Goal: Information Seeking & Learning: Learn about a topic

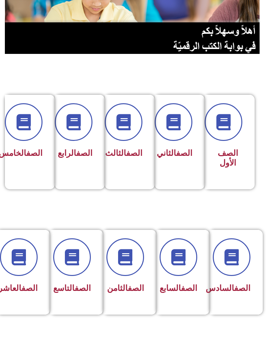
scroll to position [83, 0]
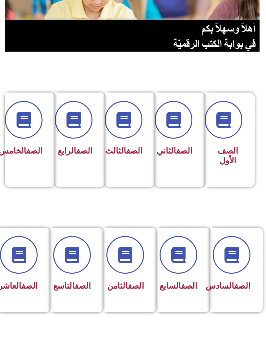
click at [133, 267] on span at bounding box center [125, 255] width 38 height 38
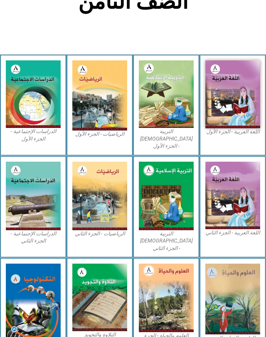
scroll to position [151, 0]
click at [188, 90] on img at bounding box center [166, 94] width 55 height 67
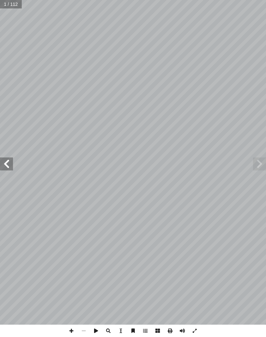
click at [258, 164] on span at bounding box center [259, 163] width 13 height 13
click at [3, 165] on span at bounding box center [6, 163] width 13 height 13
click at [8, 168] on span at bounding box center [6, 163] width 13 height 13
click at [5, 157] on span at bounding box center [6, 163] width 13 height 13
click at [3, 160] on span at bounding box center [6, 163] width 13 height 13
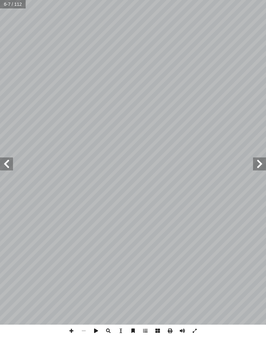
click at [5, 158] on span at bounding box center [6, 163] width 13 height 13
click at [257, 157] on span at bounding box center [259, 163] width 13 height 13
click at [255, 163] on span at bounding box center [259, 163] width 13 height 13
click at [257, 161] on span at bounding box center [259, 163] width 13 height 13
click at [8, 164] on span at bounding box center [6, 163] width 13 height 13
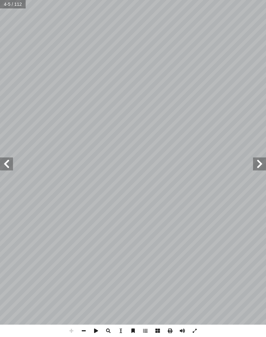
click at [10, 158] on span at bounding box center [6, 163] width 13 height 13
click at [6, 158] on span at bounding box center [6, 163] width 13 height 13
click at [4, 166] on span at bounding box center [6, 163] width 13 height 13
click at [4, 165] on span at bounding box center [6, 163] width 13 height 13
click at [9, 161] on span at bounding box center [6, 163] width 13 height 13
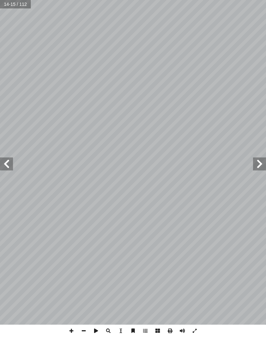
click at [9, 162] on span at bounding box center [6, 163] width 13 height 13
click at [262, 168] on span at bounding box center [259, 163] width 13 height 13
click at [259, 167] on span at bounding box center [259, 163] width 13 height 13
click at [10, 164] on span at bounding box center [6, 163] width 13 height 13
click at [8, 163] on span at bounding box center [6, 163] width 13 height 13
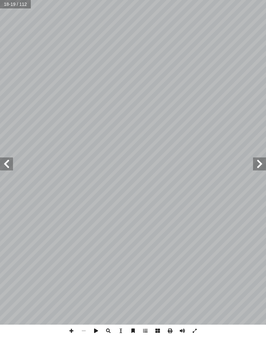
click at [257, 163] on span at bounding box center [259, 163] width 13 height 13
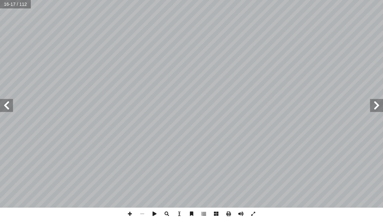
click at [266, 107] on span at bounding box center [376, 105] width 13 height 13
